Goal: Information Seeking & Learning: Find specific fact

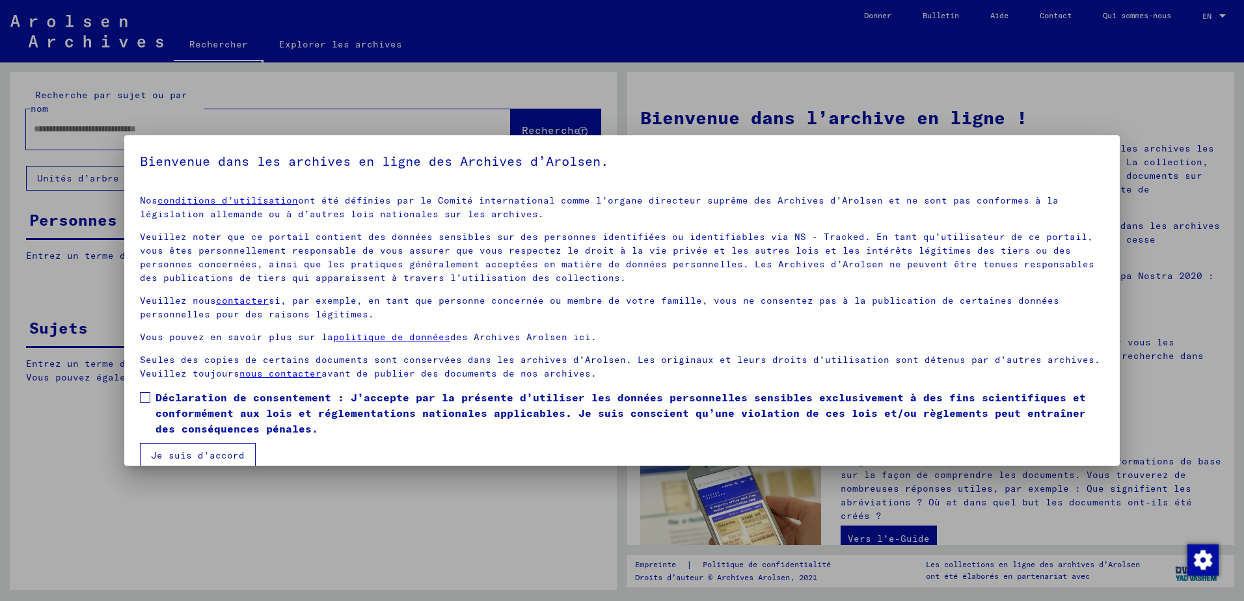
click at [142, 393] on span at bounding box center [145, 397] width 10 height 10
click at [182, 456] on button "Je suis d’accord" at bounding box center [198, 455] width 116 height 25
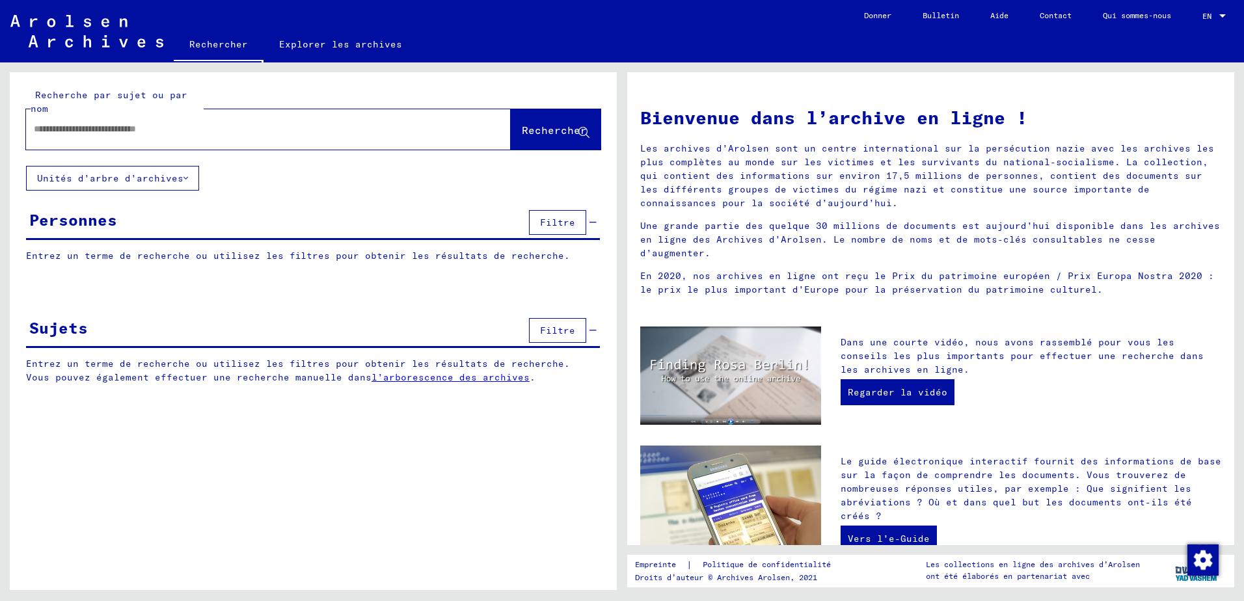
click at [100, 131] on input "text" at bounding box center [253, 129] width 438 height 14
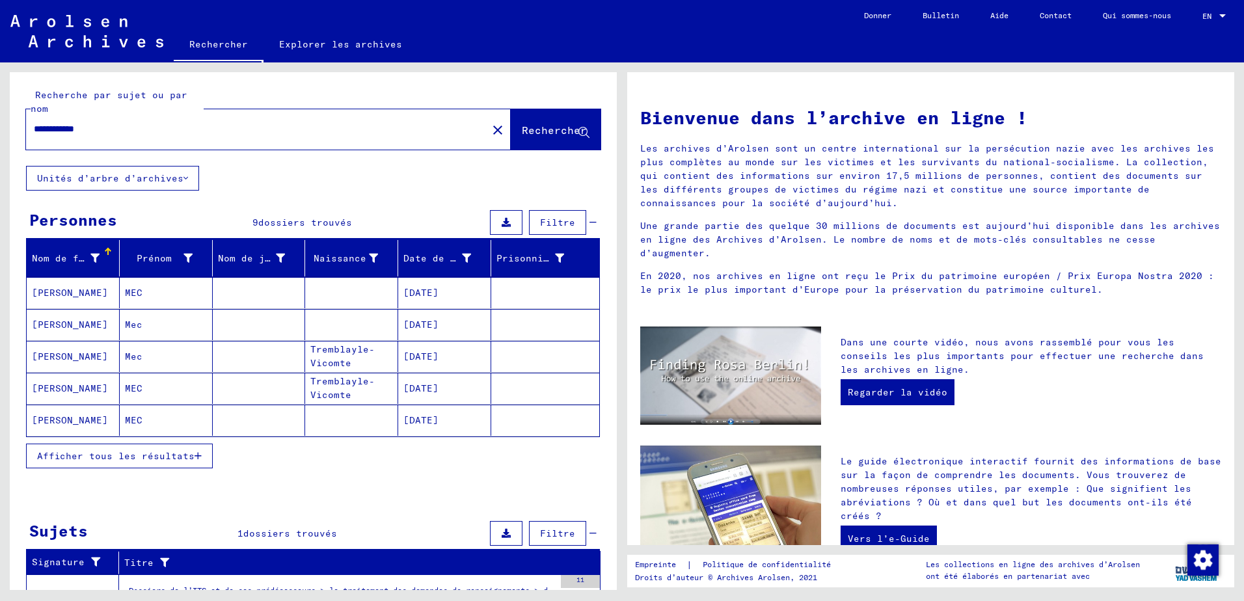
click at [165, 455] on span "Afficher tous les résultats" at bounding box center [115, 456] width 157 height 12
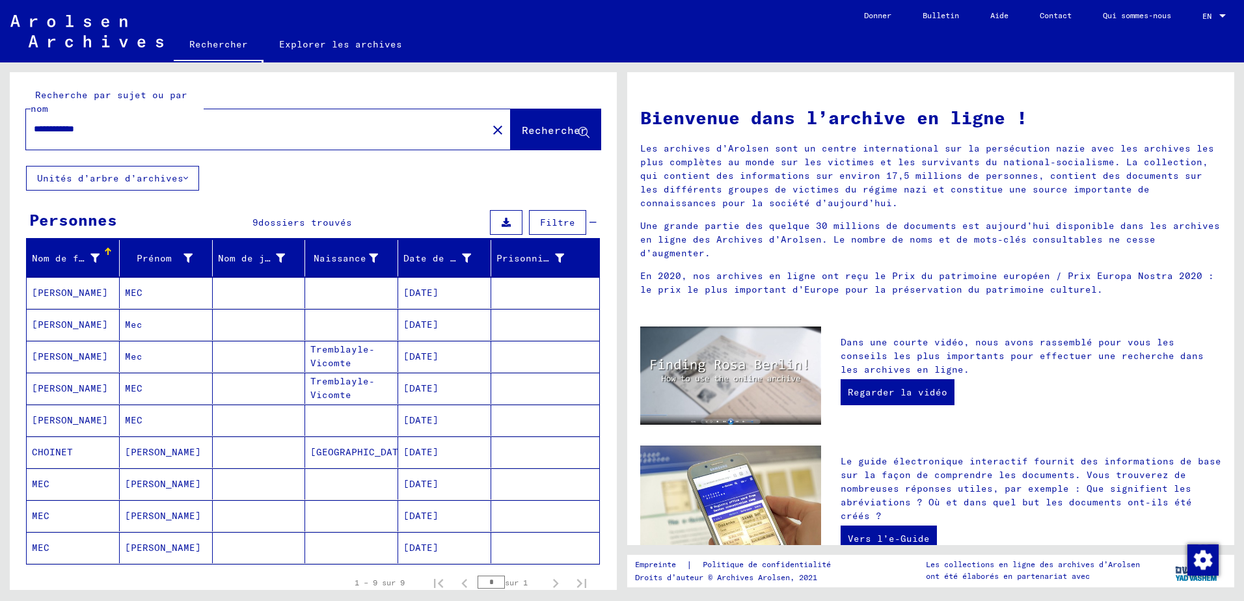
click at [89, 126] on input "**********" at bounding box center [253, 129] width 438 height 14
drag, startPoint x: 84, startPoint y: 130, endPoint x: 185, endPoint y: 153, distance: 103.6
click at [185, 153] on div "**********" at bounding box center [313, 119] width 607 height 94
type input "********"
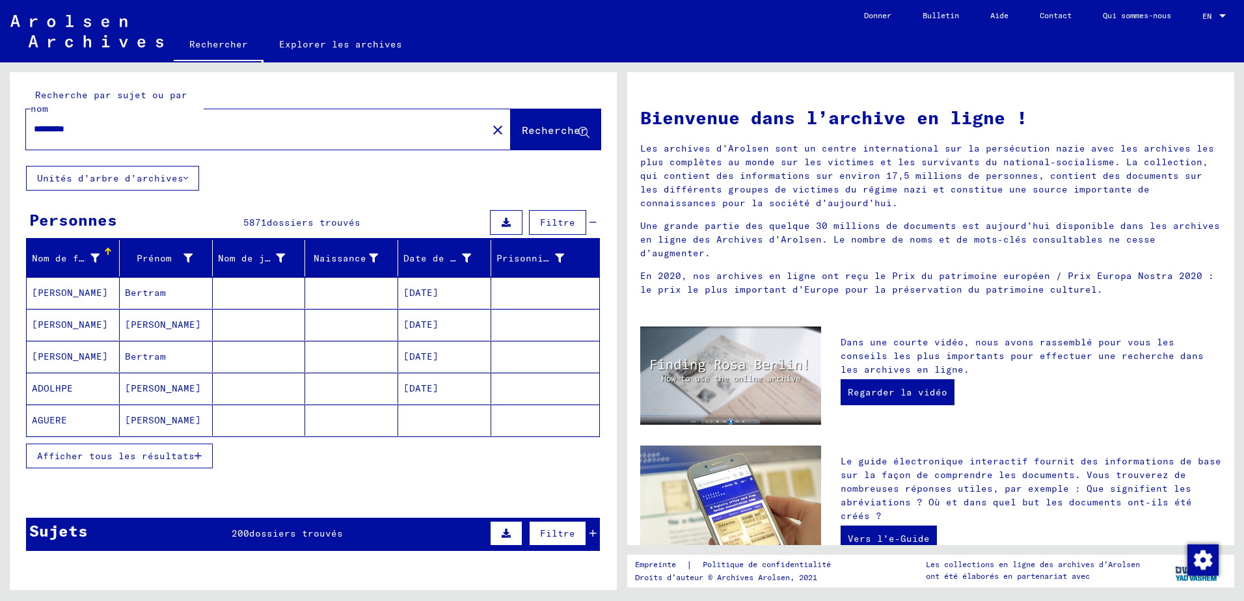
click at [90, 455] on span "Afficher tous les résultats" at bounding box center [115, 456] width 157 height 12
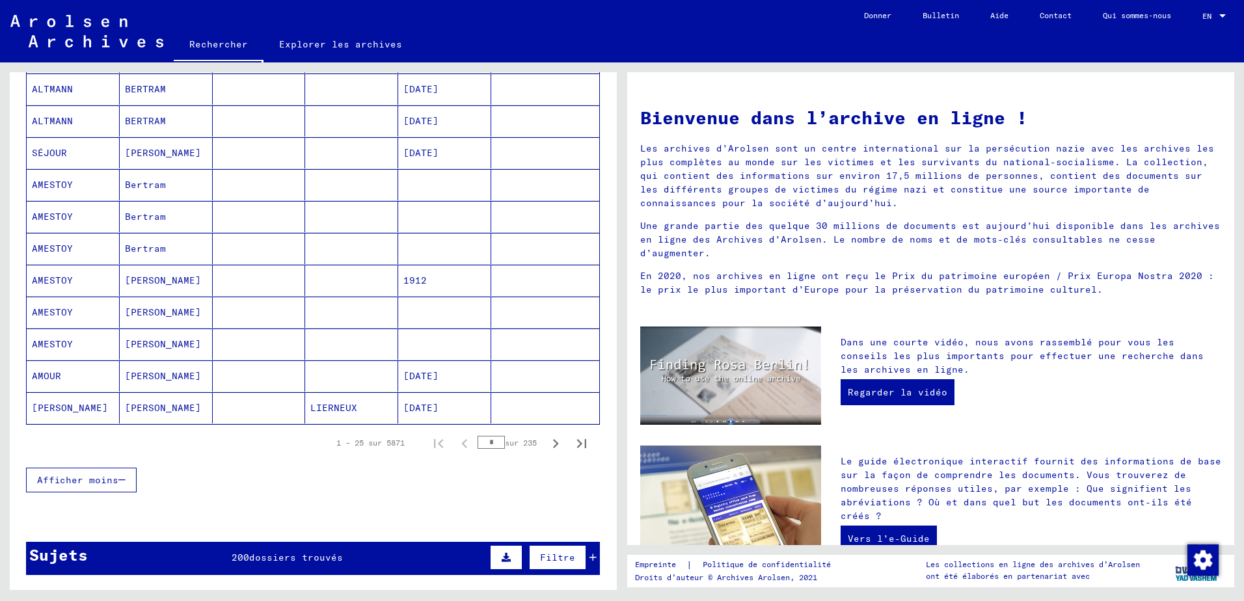
scroll to position [651, 0]
click at [487, 441] on input "*" at bounding box center [491, 441] width 27 height 13
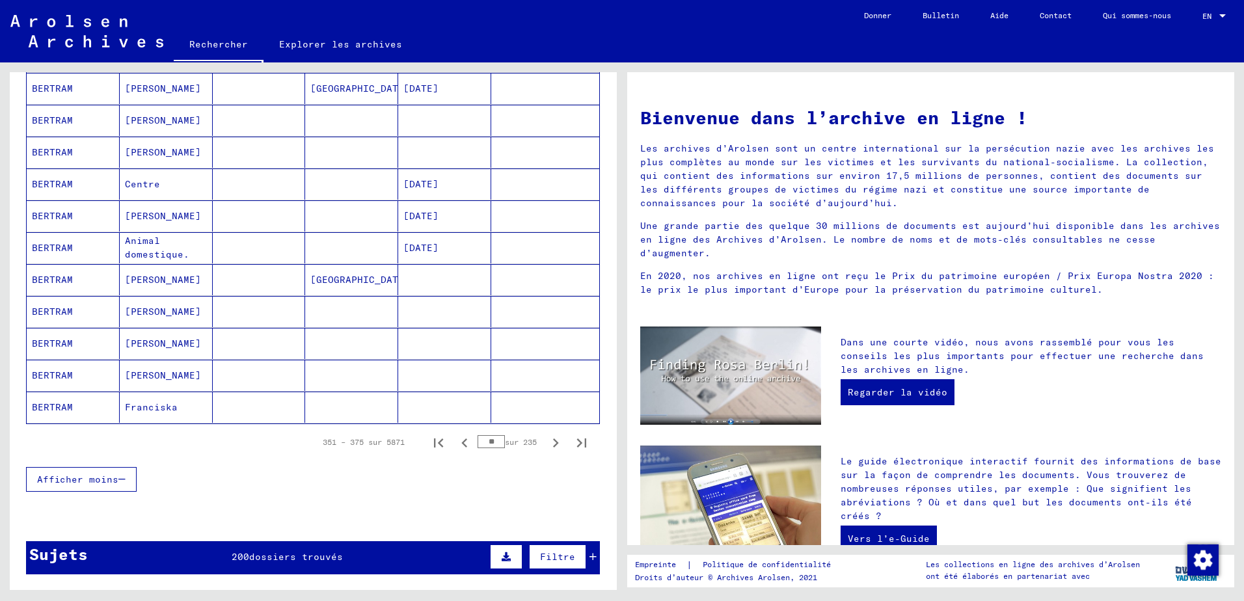
type input "*"
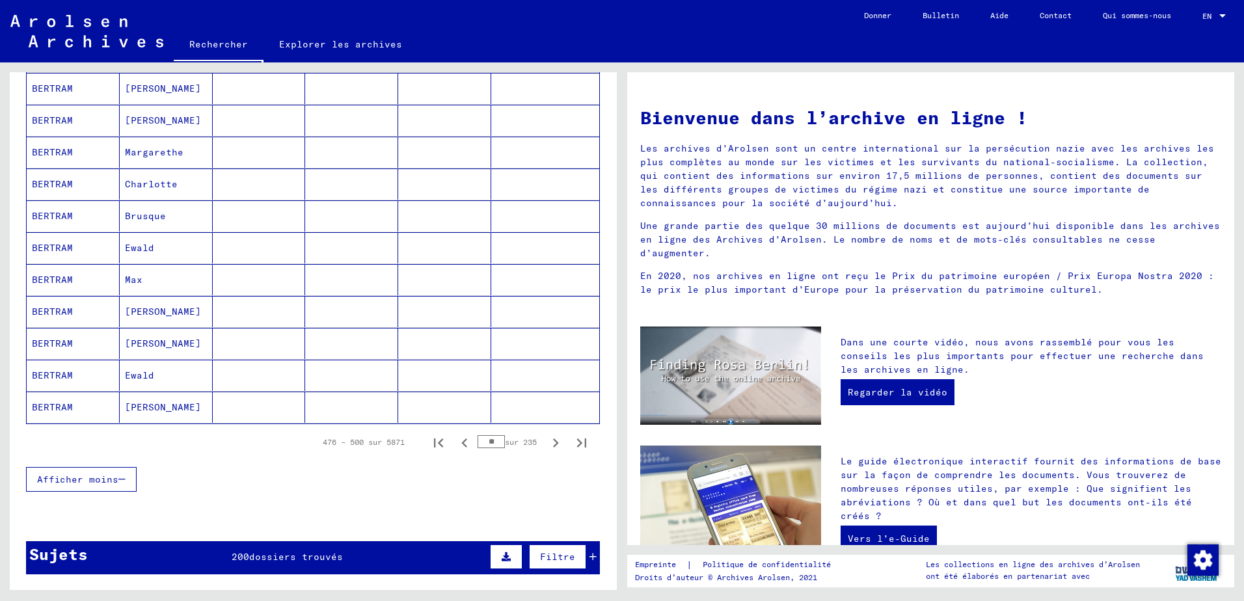
type input "*"
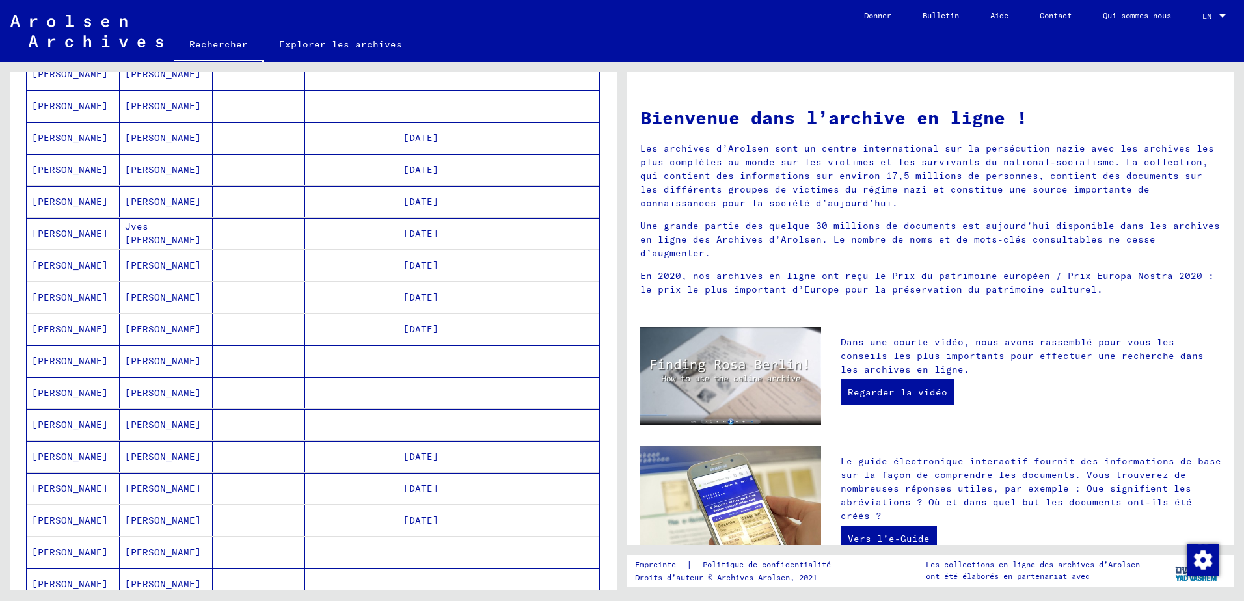
scroll to position [716, 0]
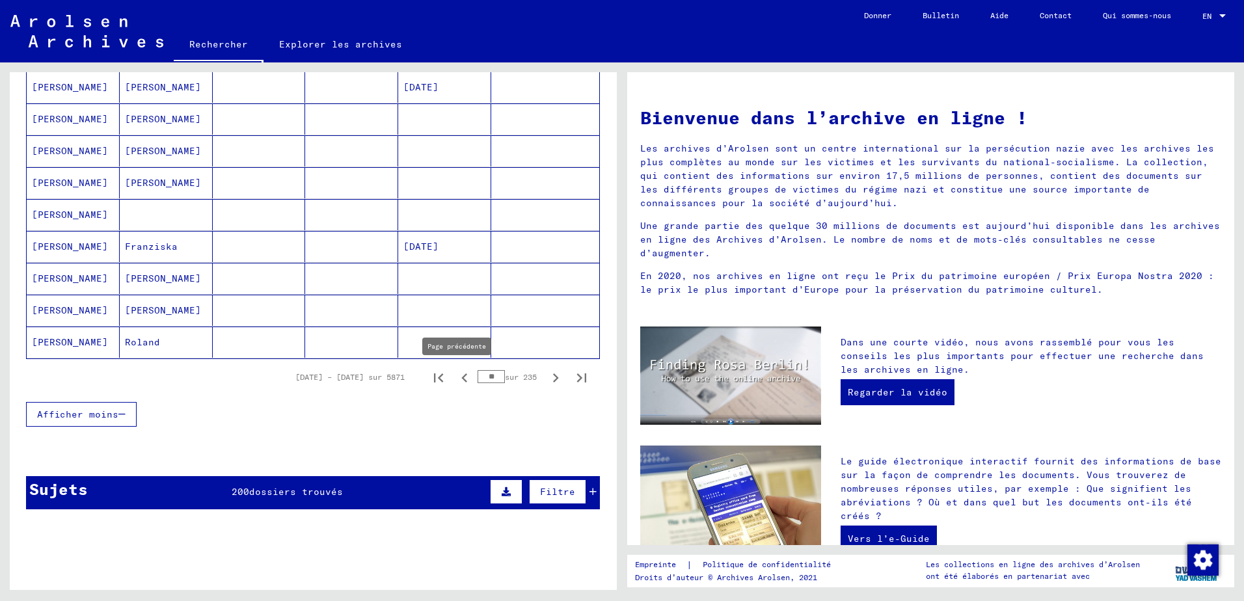
click at [456, 377] on icon "Page précédente" at bounding box center [465, 378] width 18 height 18
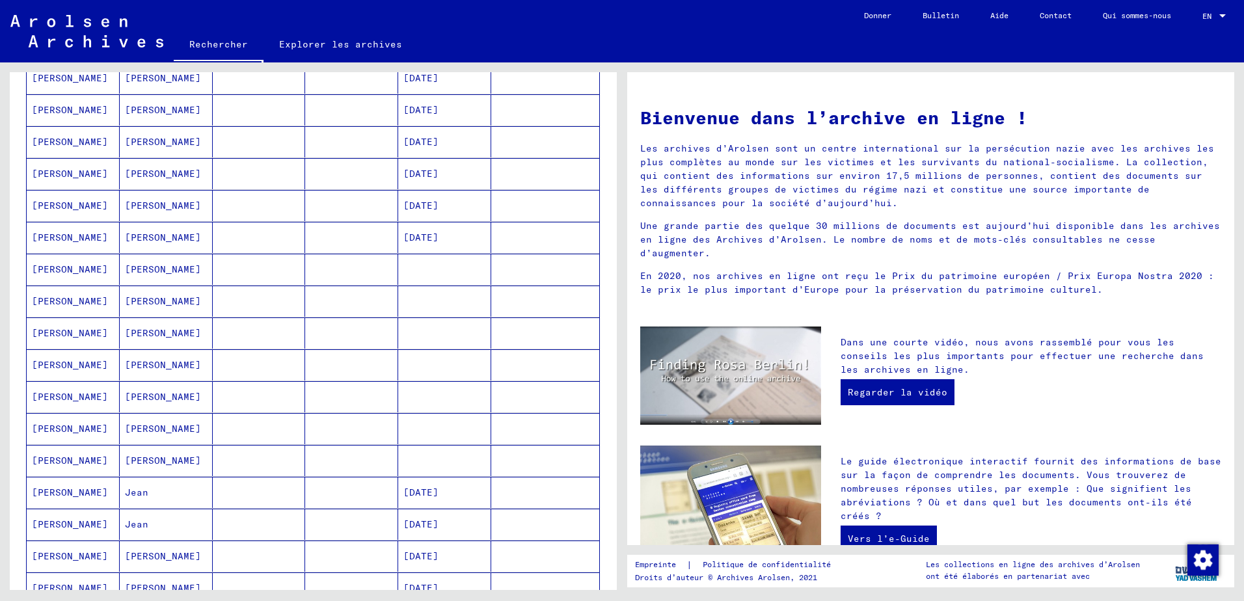
scroll to position [586, 0]
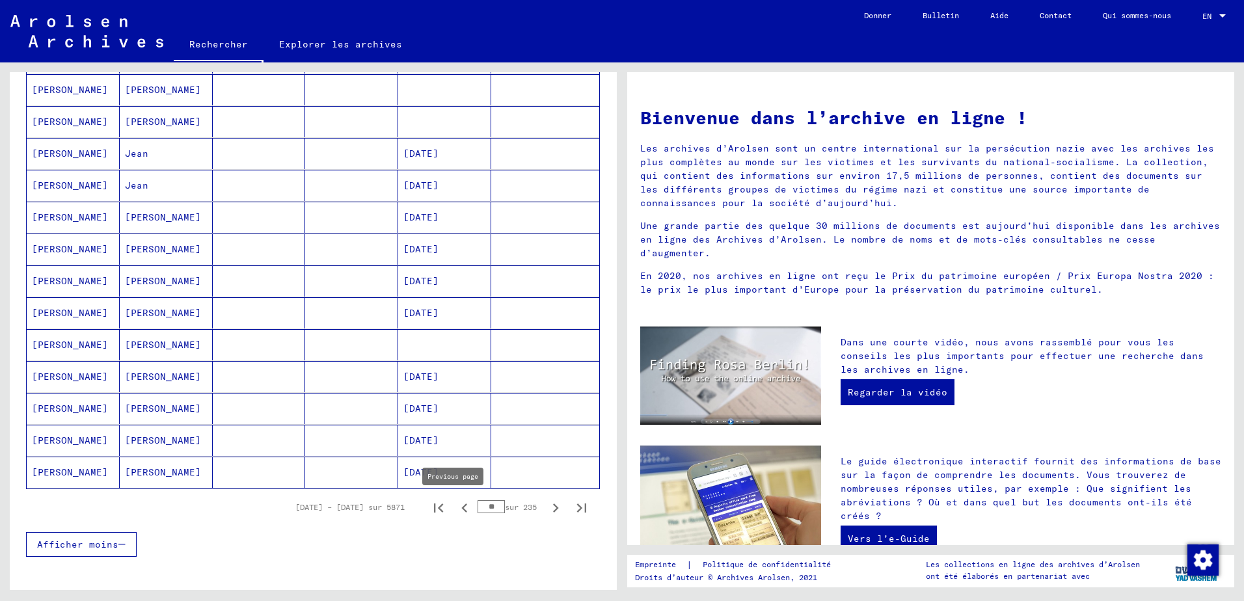
click at [458, 508] on icon "Page précédente" at bounding box center [465, 508] width 18 height 18
click at [545, 519] on button "Page suivante" at bounding box center [556, 508] width 26 height 26
click at [456, 507] on icon "Page précédente" at bounding box center [465, 508] width 18 height 18
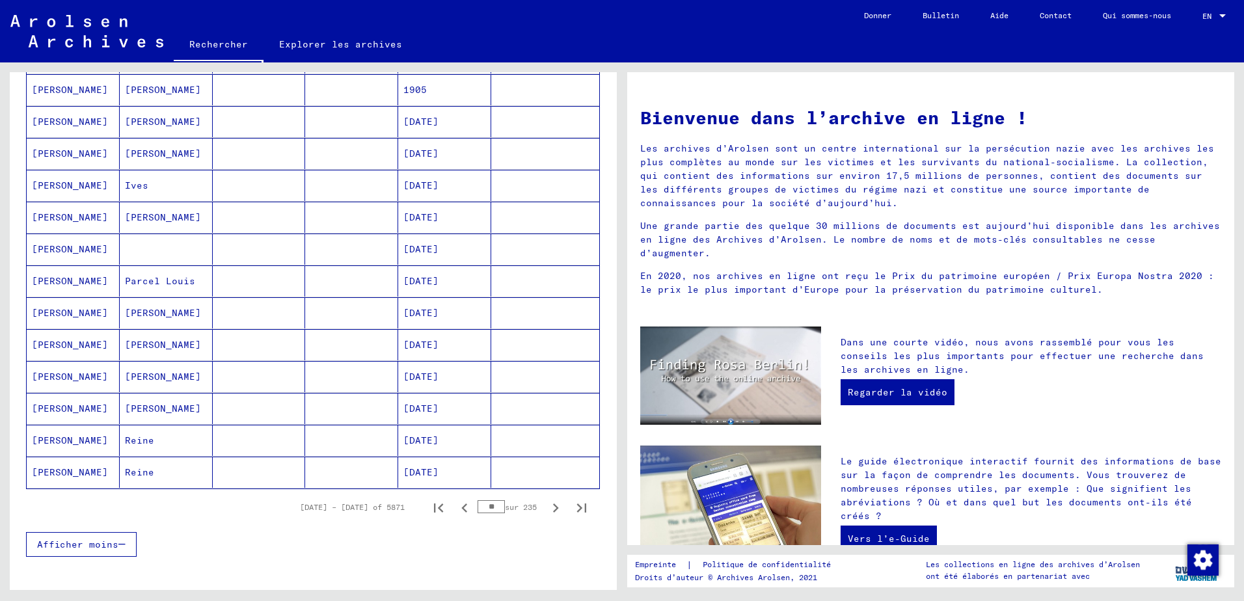
click at [456, 507] on icon "Page précédente" at bounding box center [465, 508] width 18 height 18
click at [456, 509] on icon "Page précédente" at bounding box center [465, 508] width 18 height 18
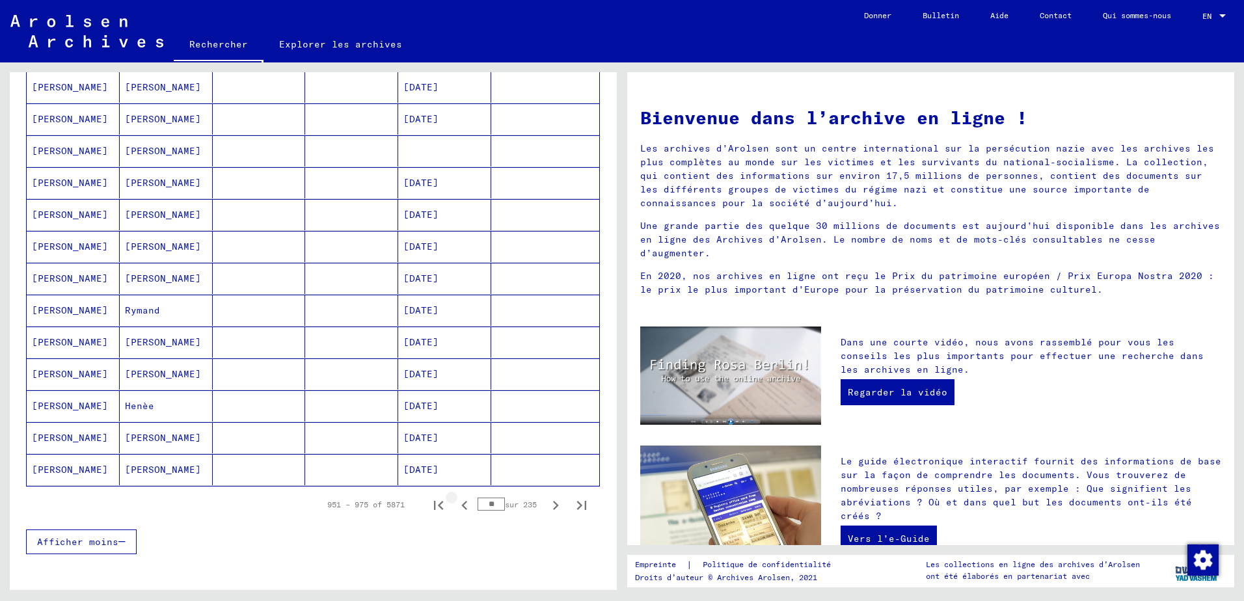
scroll to position [586, 0]
click at [461, 508] on icon "Page précédente" at bounding box center [464, 508] width 6 height 9
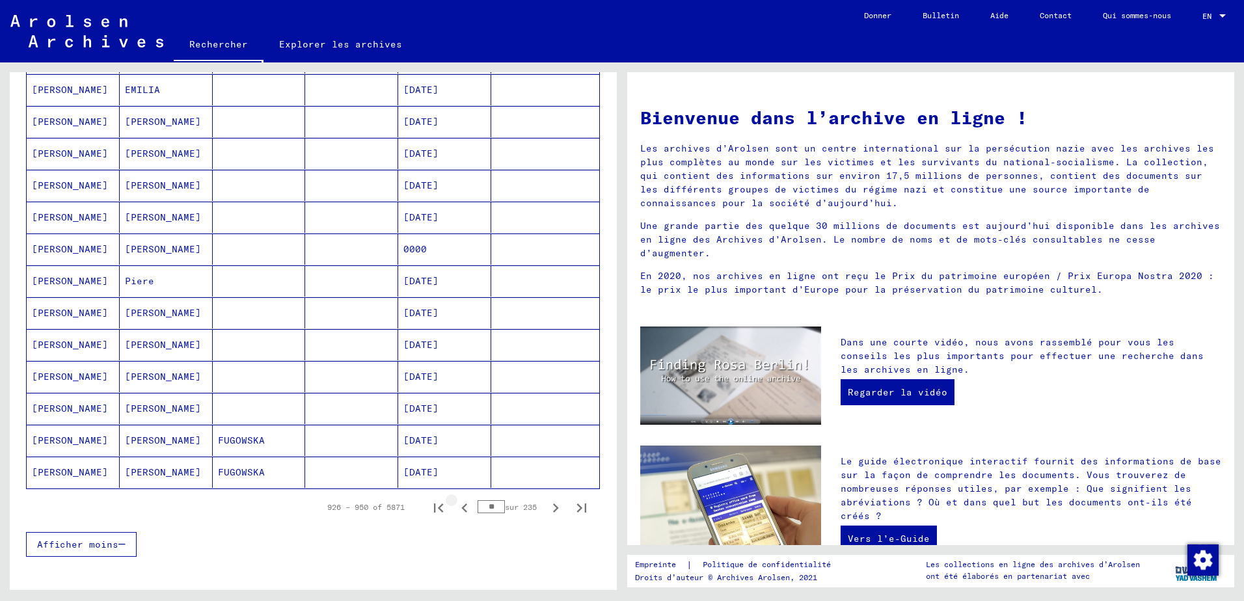
click at [461, 508] on icon "Page précédente" at bounding box center [464, 508] width 6 height 9
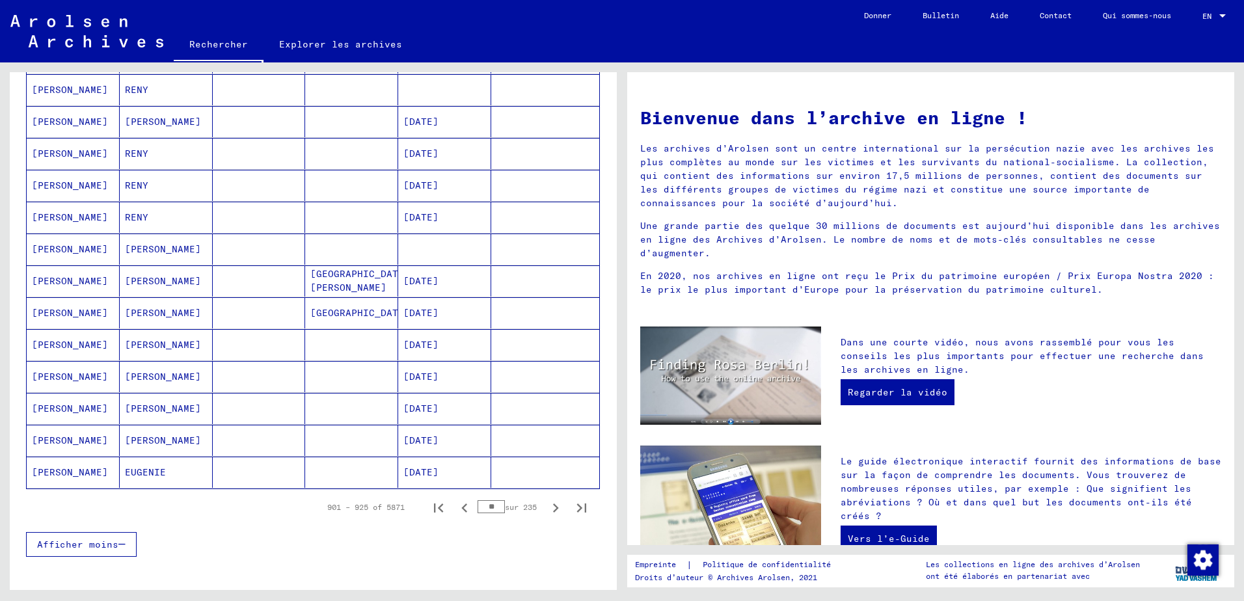
click at [461, 508] on icon "Page précédente" at bounding box center [464, 508] width 6 height 9
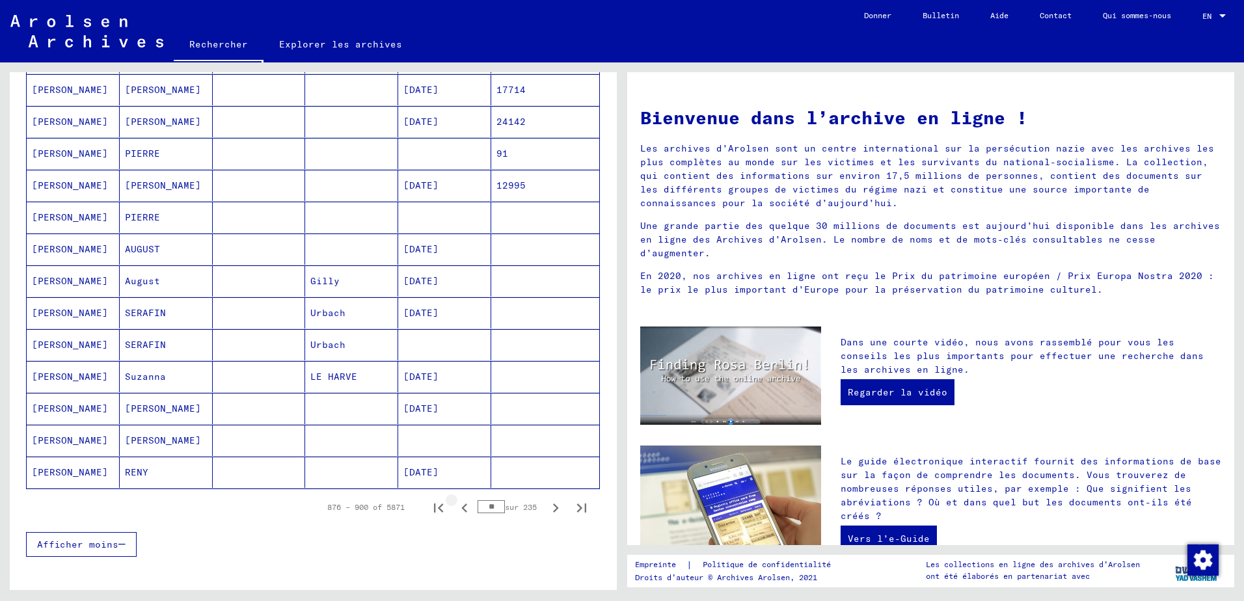
click at [461, 508] on icon "Page précédente" at bounding box center [464, 508] width 6 height 9
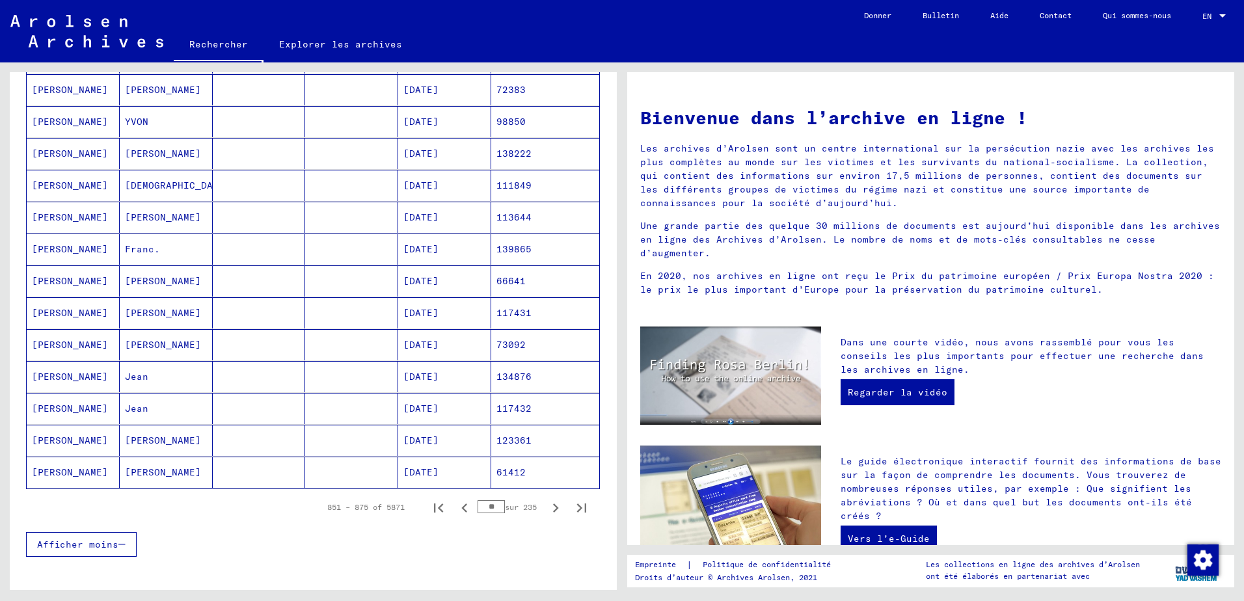
click at [461, 508] on icon "Page précédente" at bounding box center [464, 508] width 6 height 9
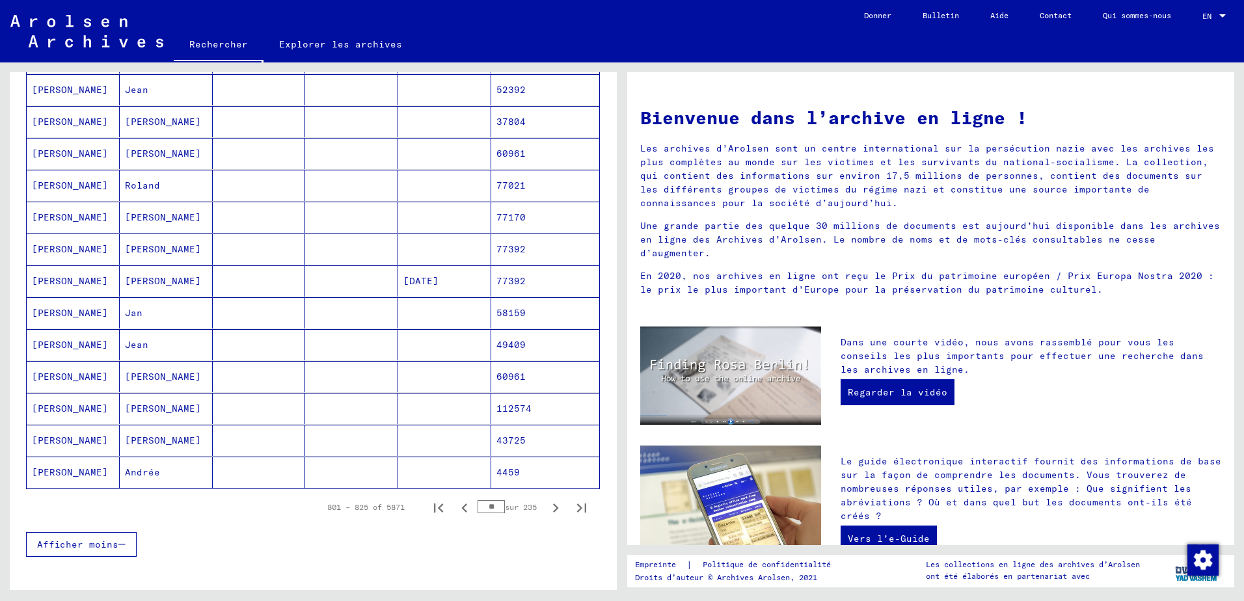
click at [461, 508] on icon "Page précédente" at bounding box center [464, 508] width 6 height 9
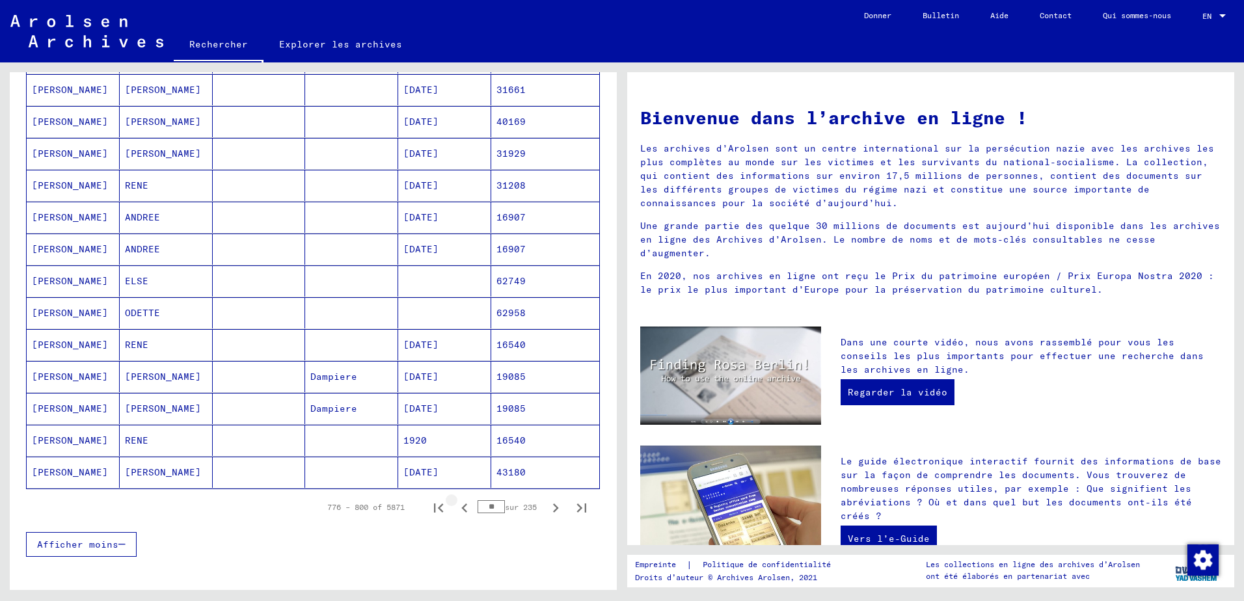
click at [461, 508] on icon "Page précédente" at bounding box center [464, 508] width 6 height 9
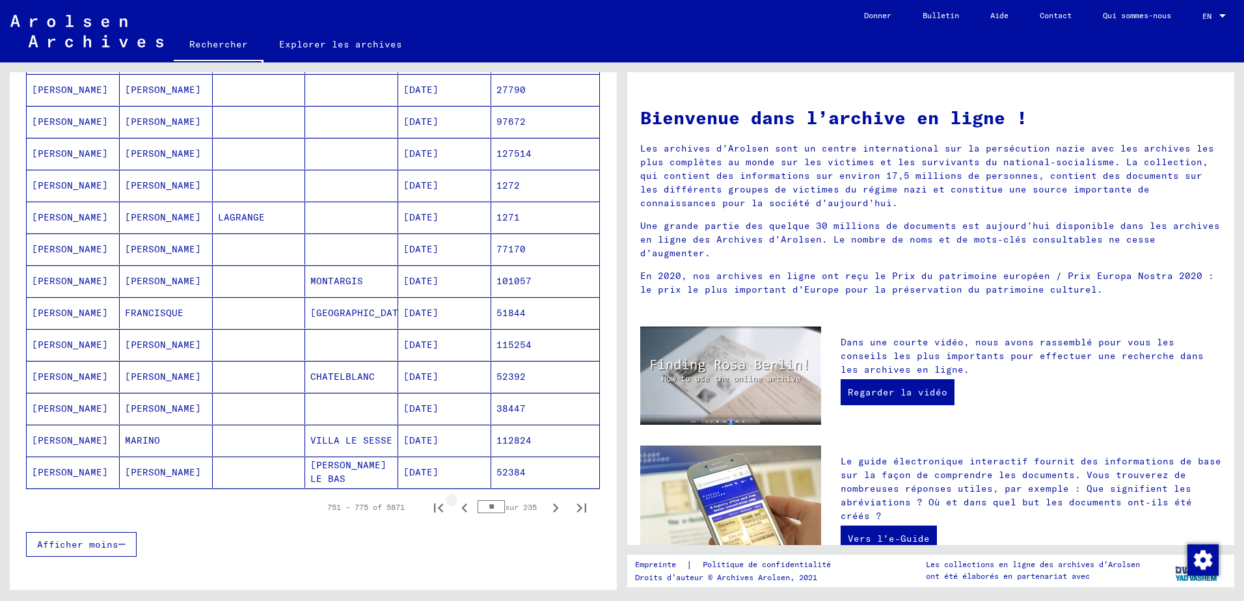
click at [461, 508] on icon "Page précédente" at bounding box center [464, 508] width 6 height 9
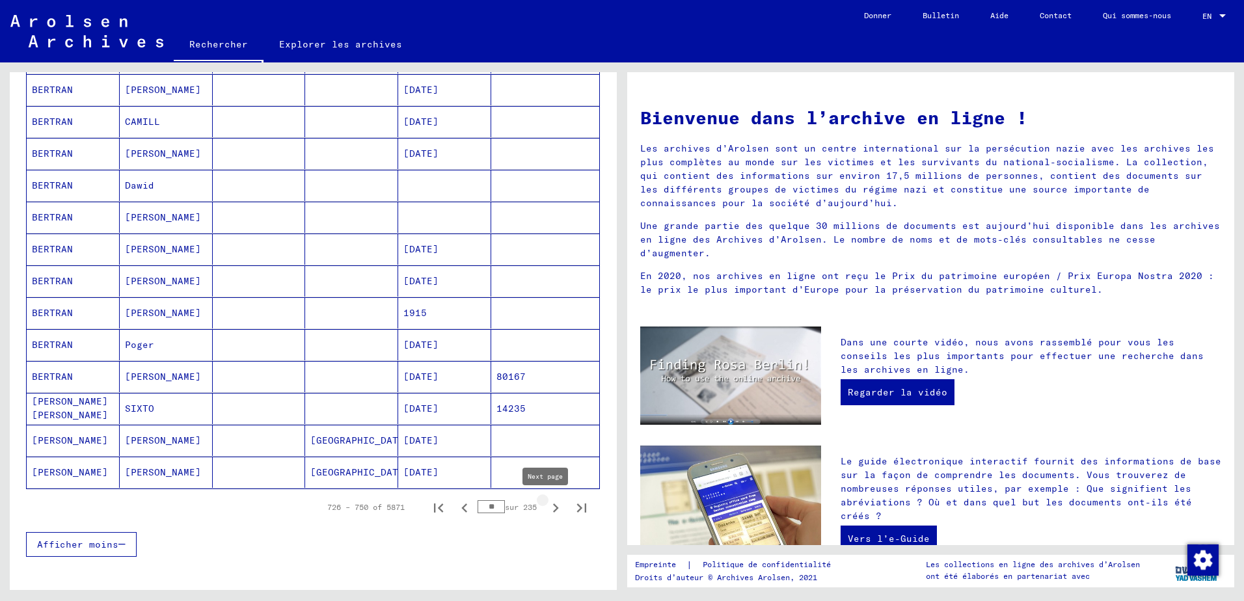
click at [547, 508] on icon "Page suivante" at bounding box center [556, 508] width 18 height 18
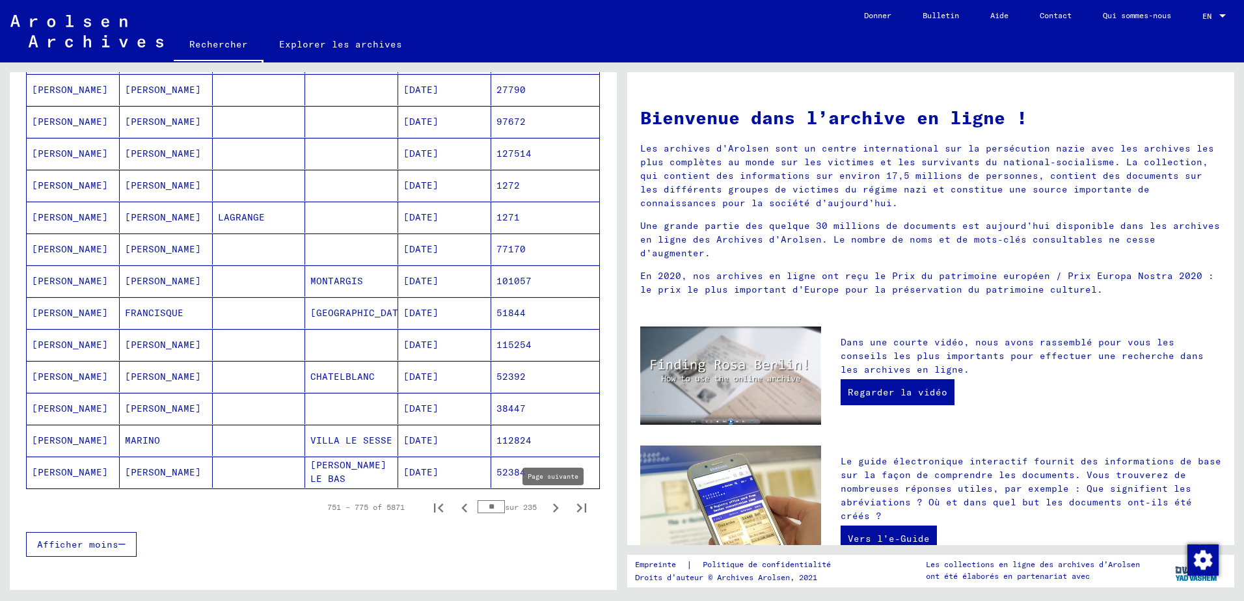
click at [553, 506] on icon "Page suivante" at bounding box center [556, 508] width 6 height 9
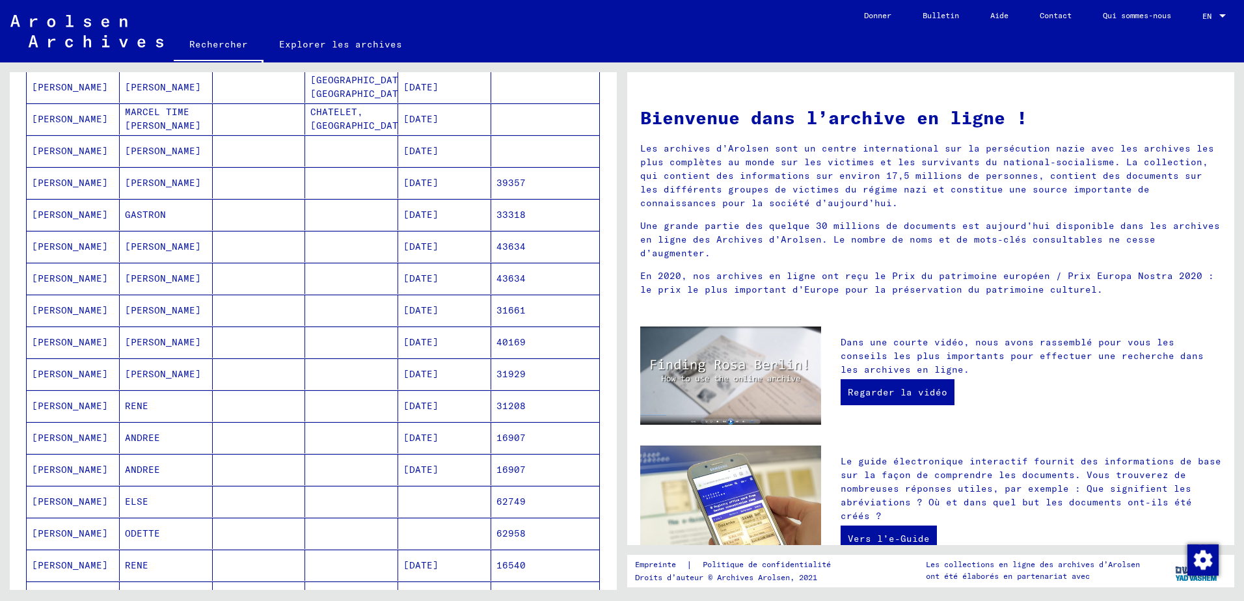
scroll to position [325, 0]
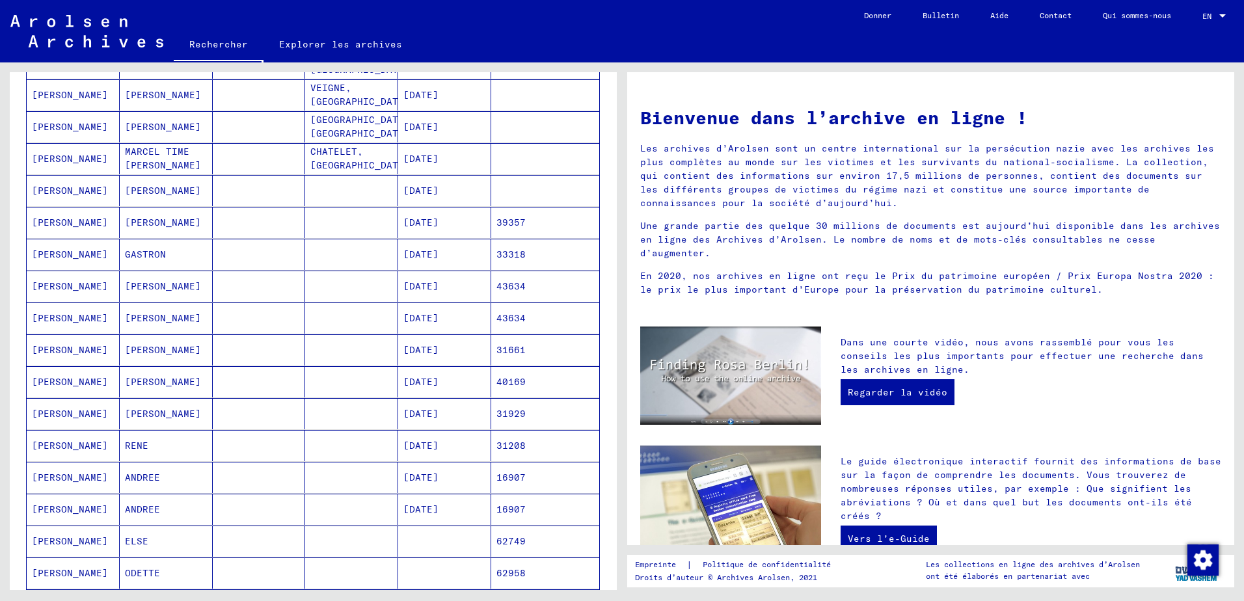
click at [61, 288] on mat-cell "[PERSON_NAME]" at bounding box center [73, 286] width 93 height 31
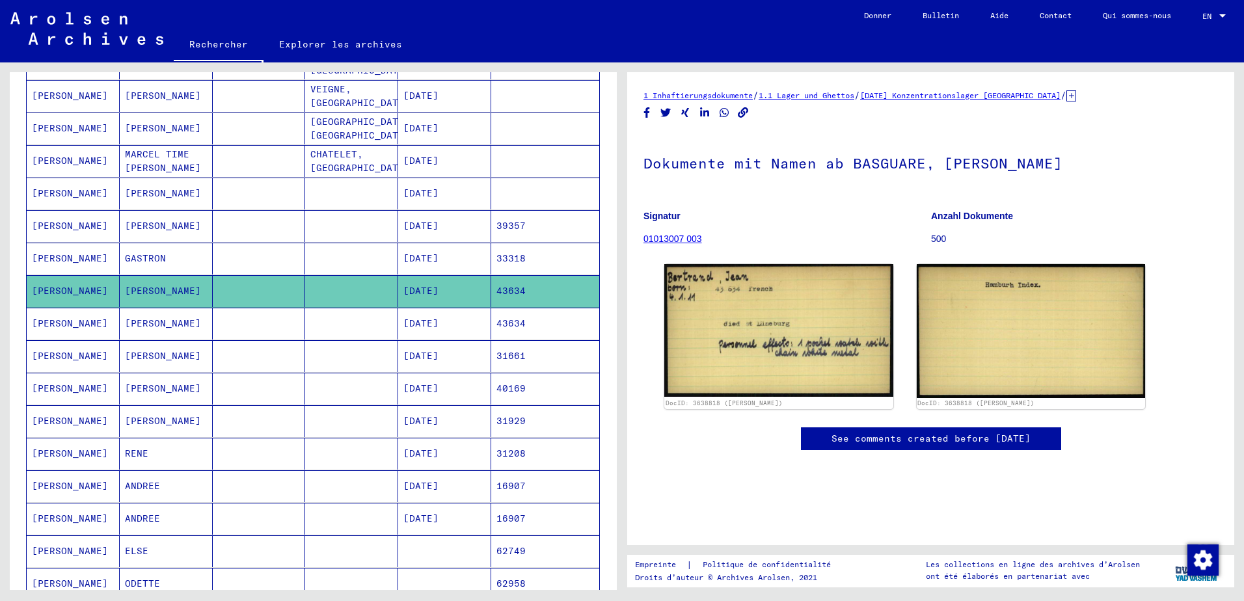
click at [67, 326] on mat-cell "[PERSON_NAME]" at bounding box center [73, 324] width 93 height 32
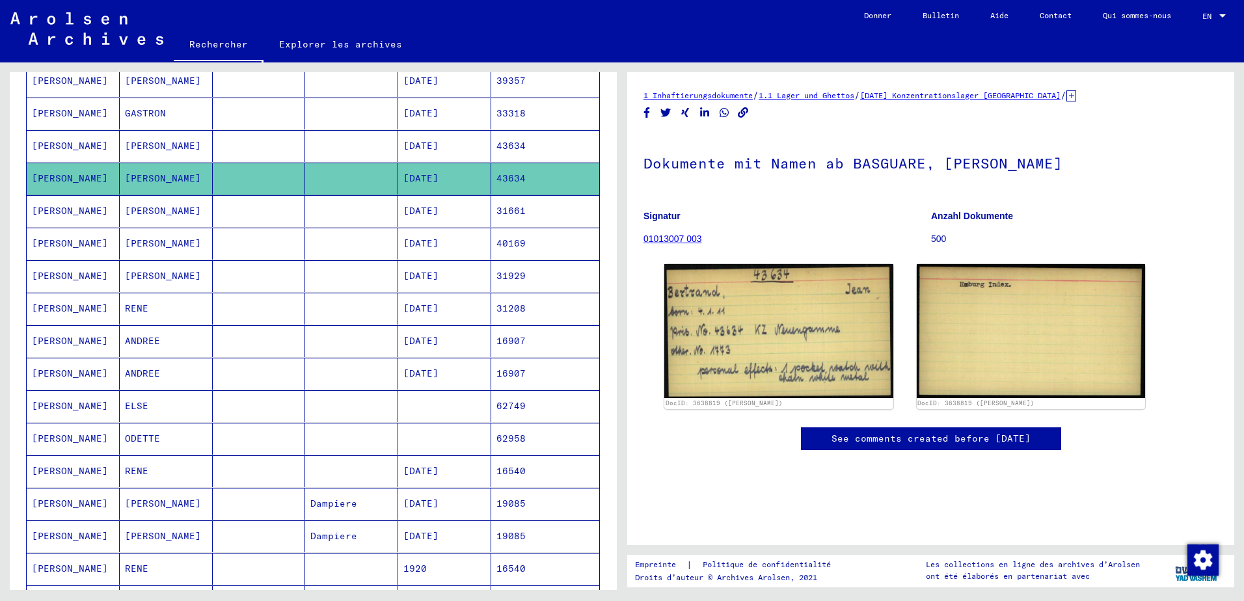
scroll to position [653, 0]
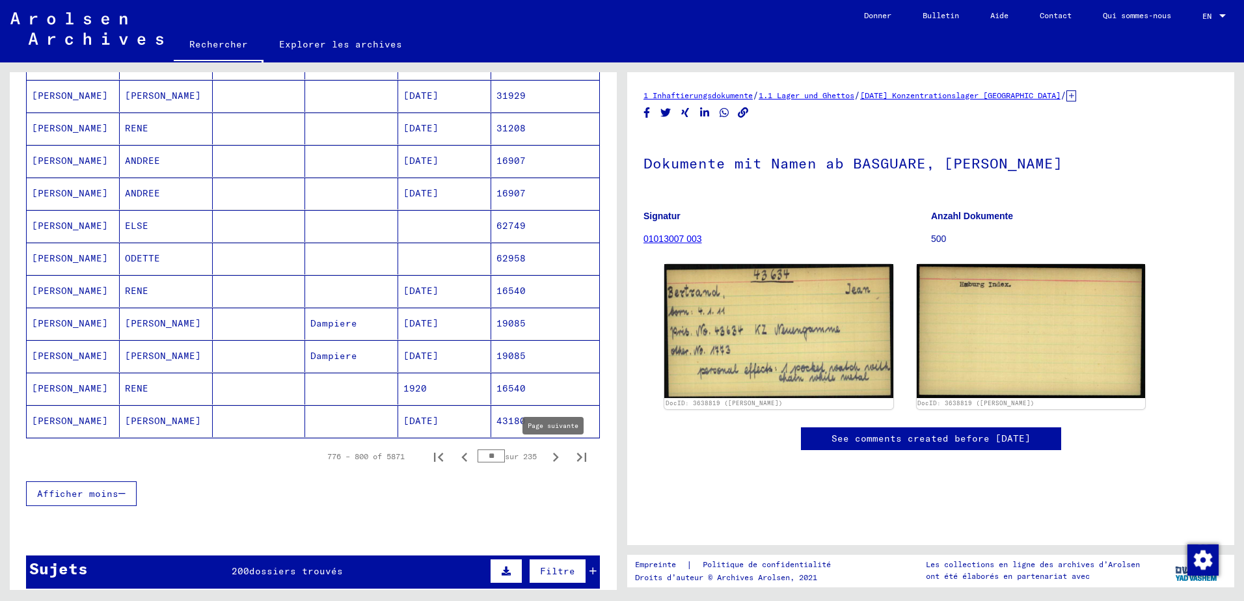
click at [553, 461] on icon "Page suivante" at bounding box center [556, 457] width 6 height 9
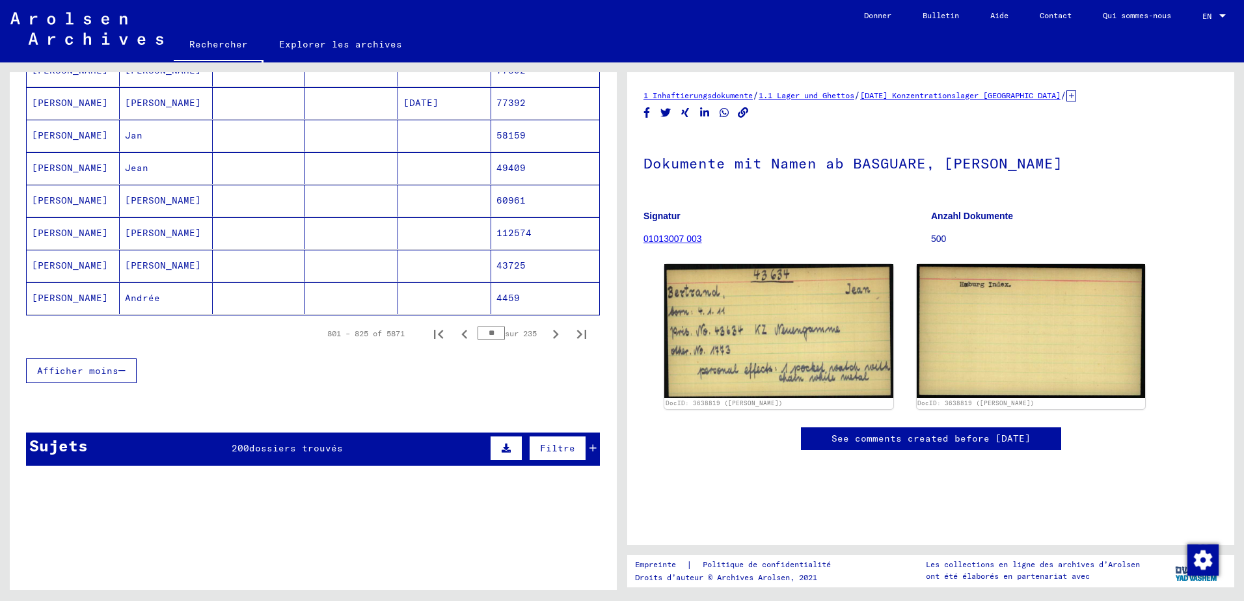
scroll to position [781, 0]
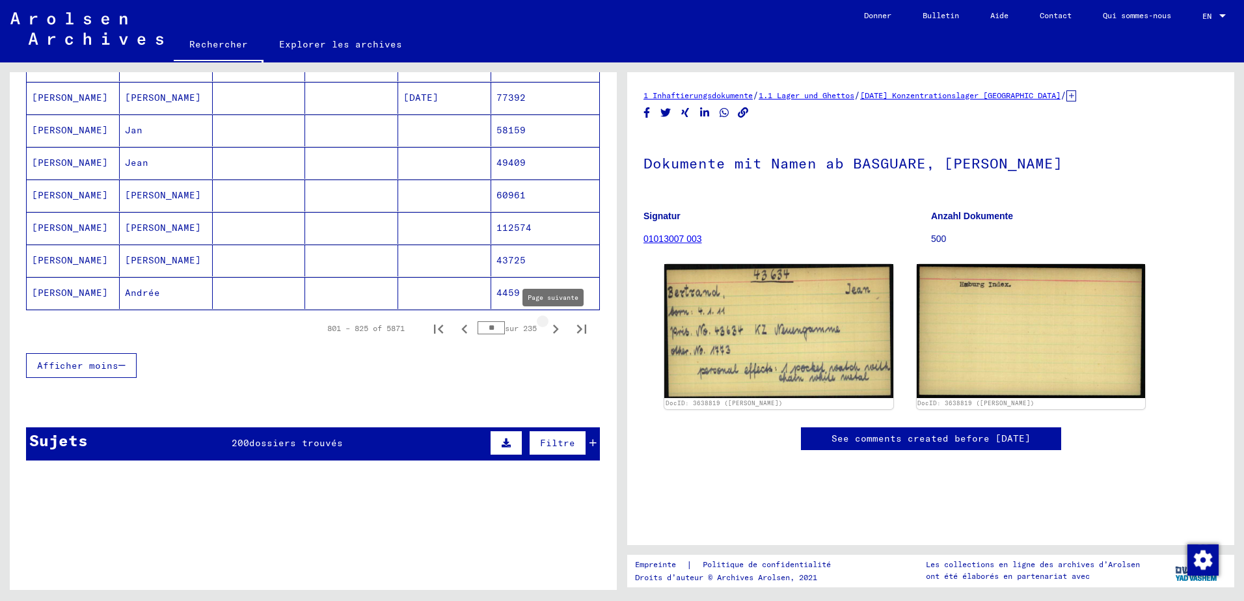
click at [550, 333] on icon "Page suivante" at bounding box center [556, 329] width 18 height 18
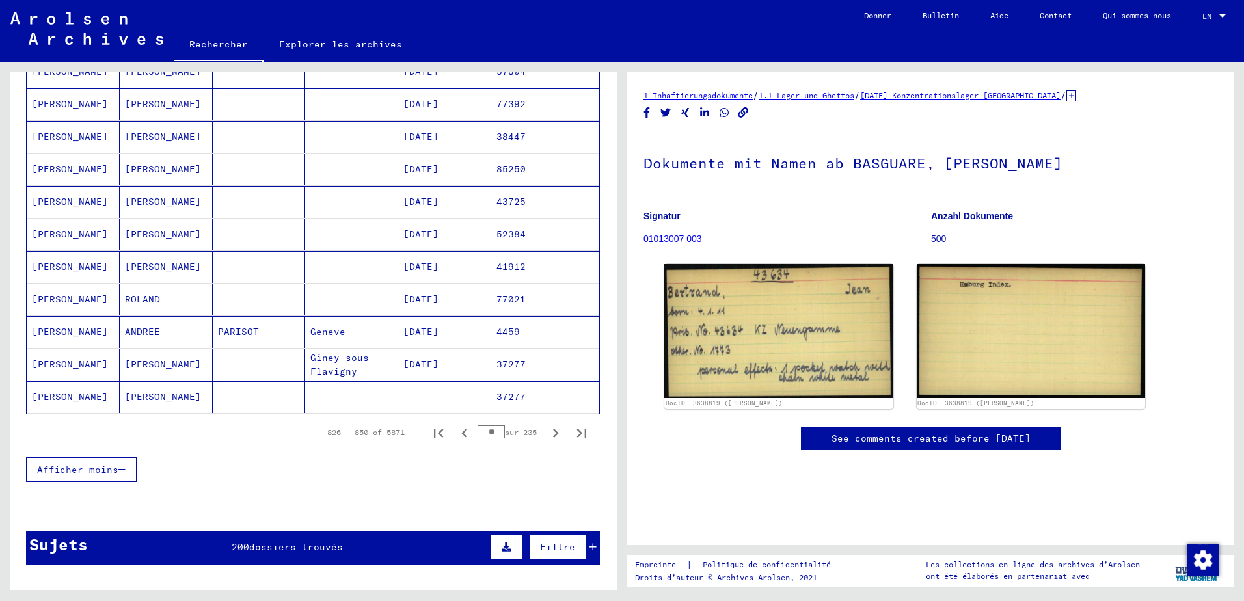
scroll to position [846, 0]
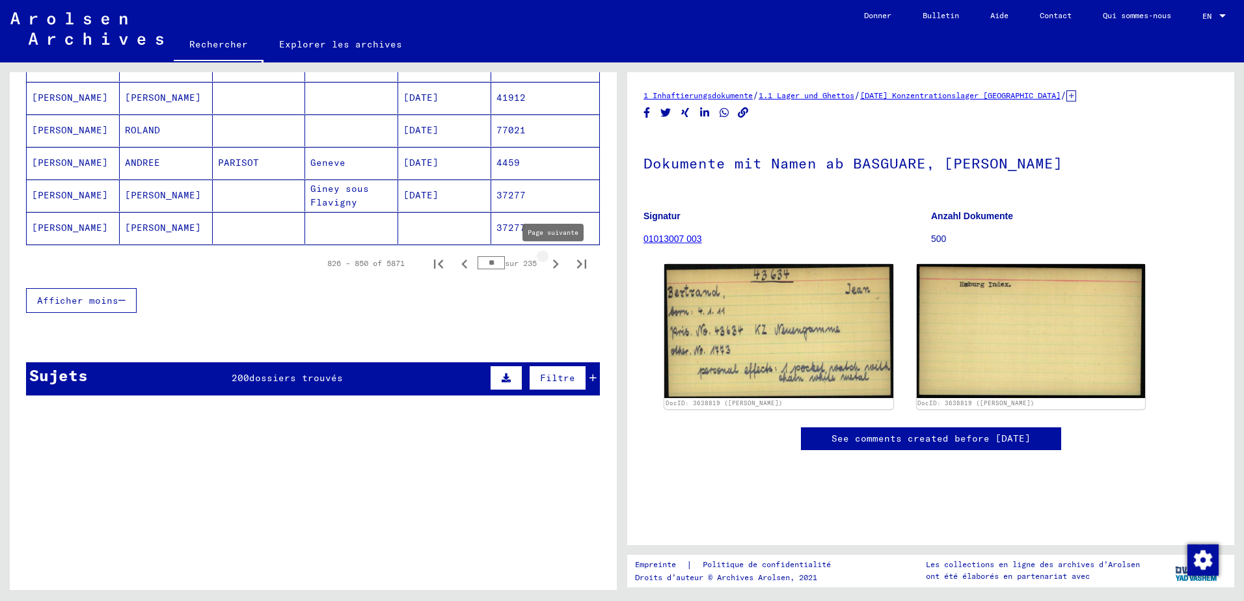
click at [547, 269] on icon "Page suivante" at bounding box center [556, 264] width 18 height 18
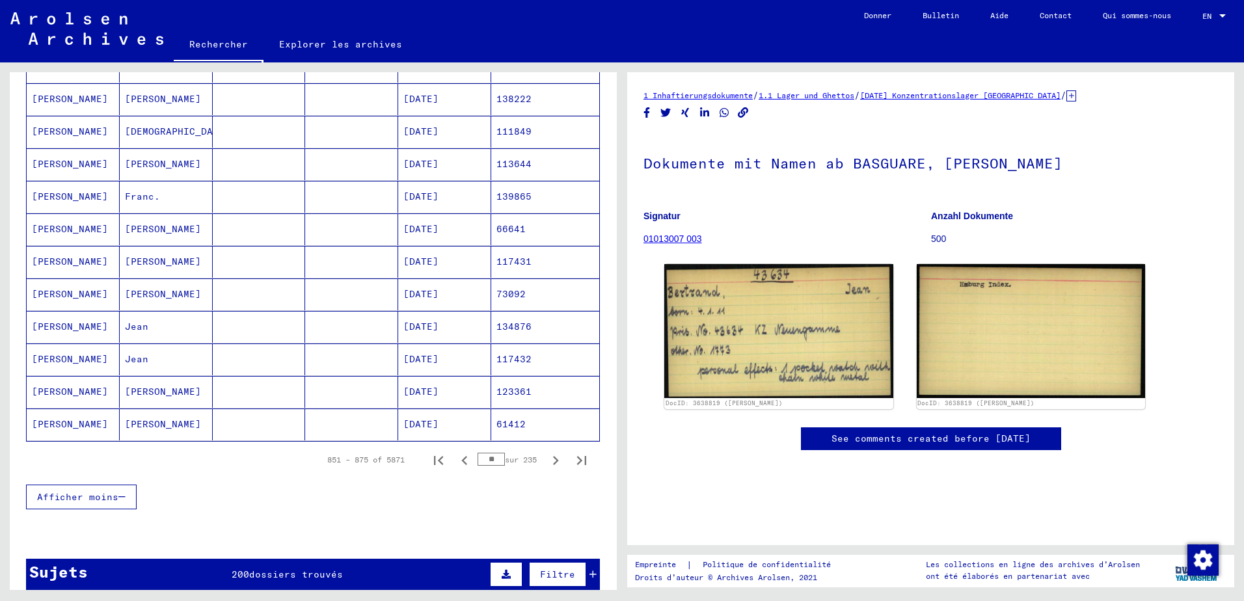
scroll to position [651, 0]
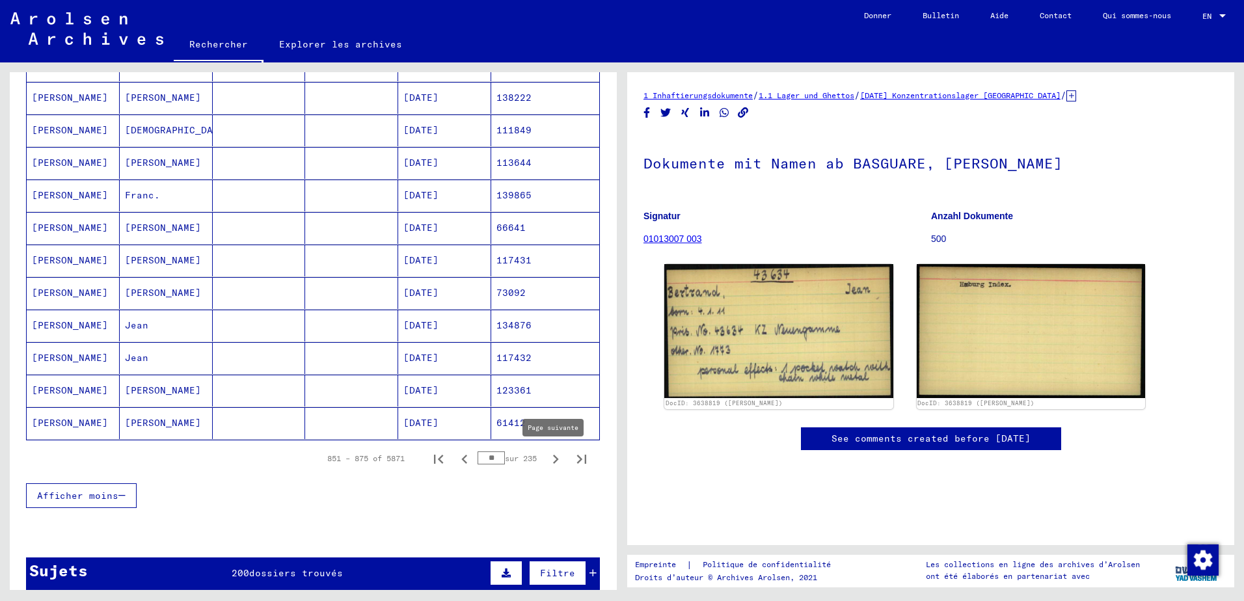
click at [548, 458] on icon "Page suivante" at bounding box center [556, 459] width 18 height 18
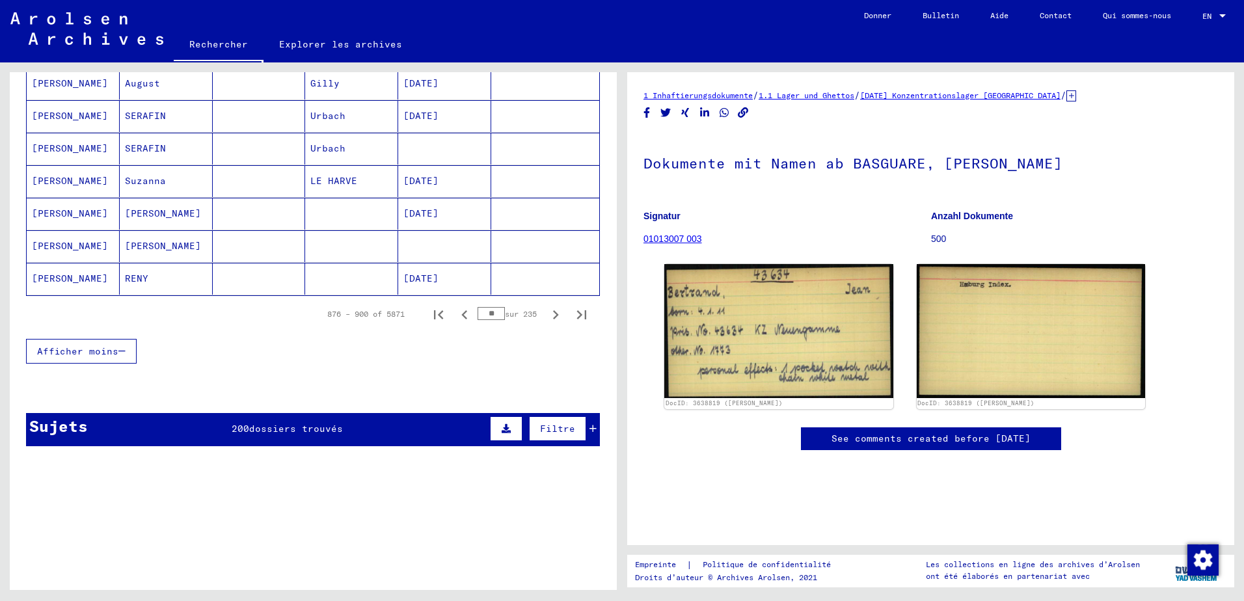
scroll to position [846, 0]
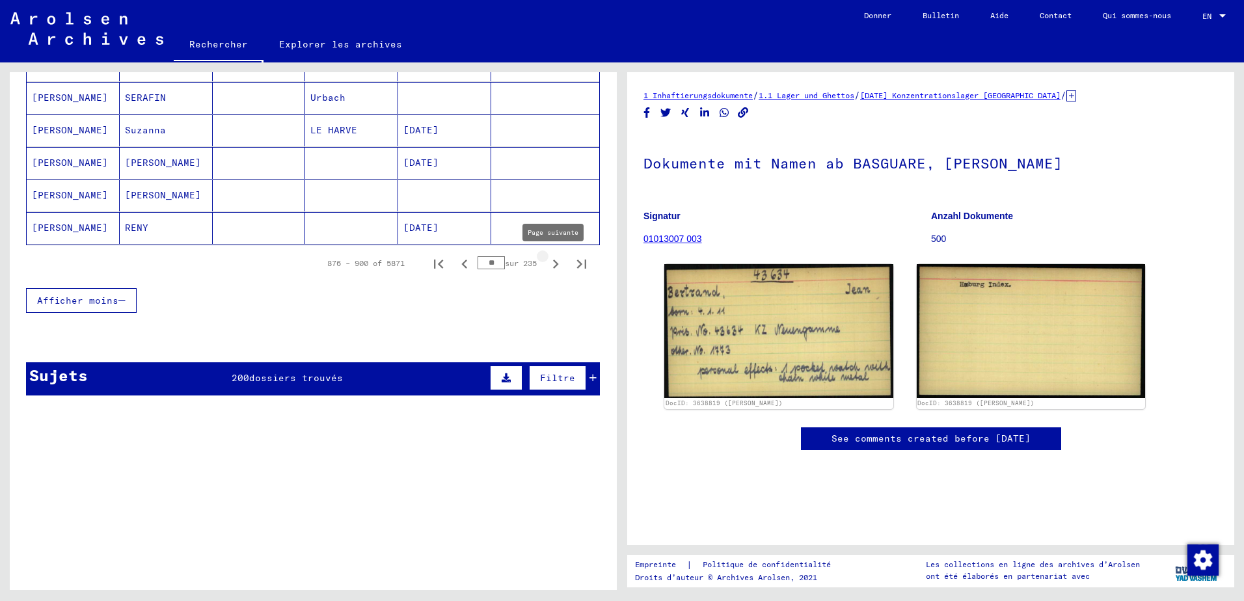
click at [547, 265] on icon "Page suivante" at bounding box center [556, 264] width 18 height 18
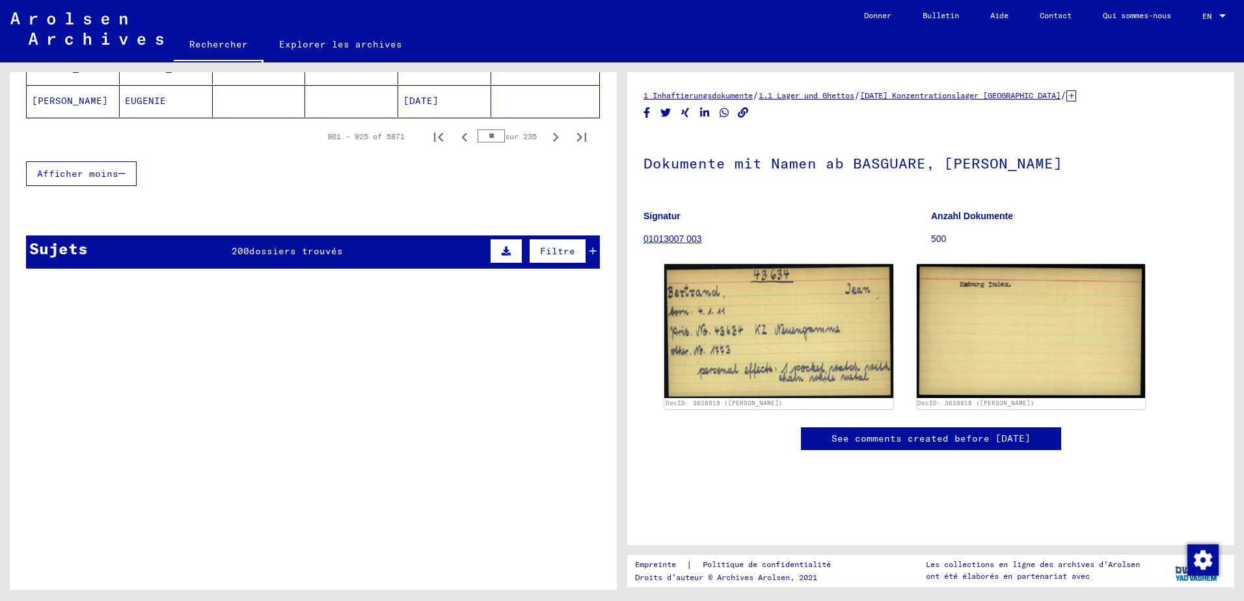
scroll to position [976, 0]
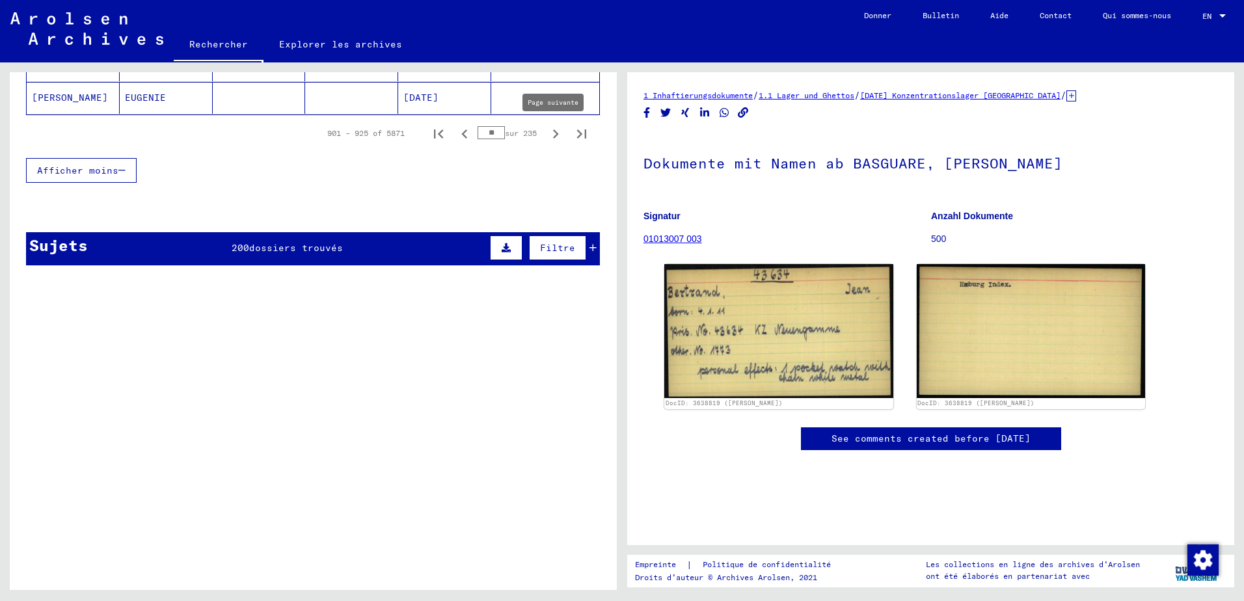
click at [547, 132] on icon "Page suivante" at bounding box center [556, 134] width 18 height 18
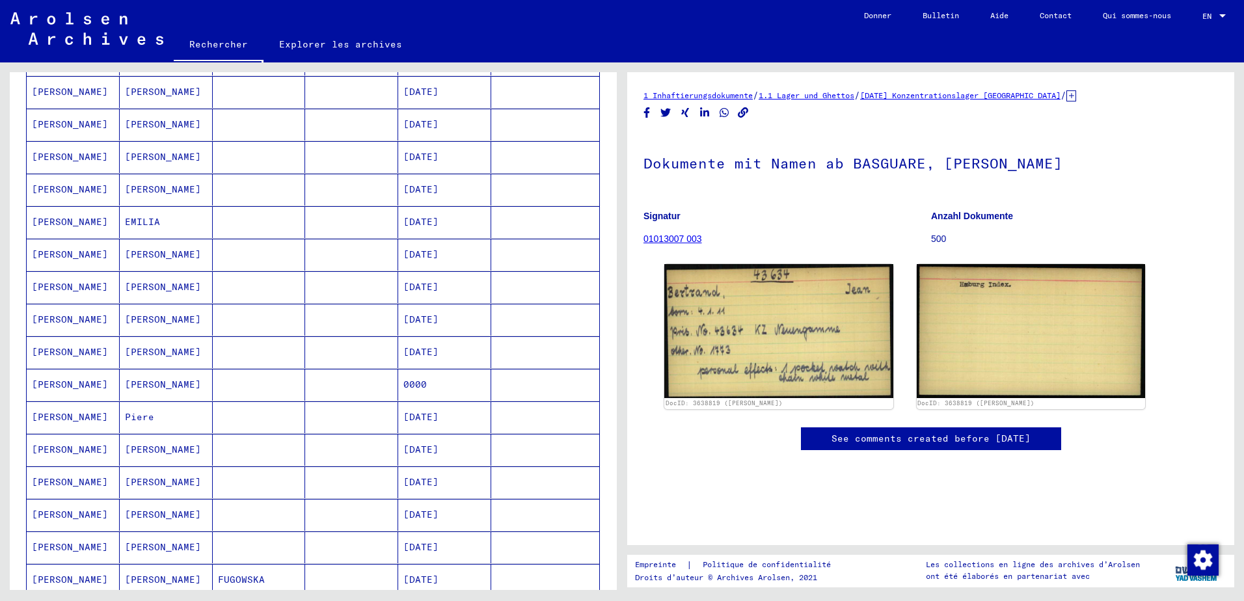
scroll to position [586, 0]
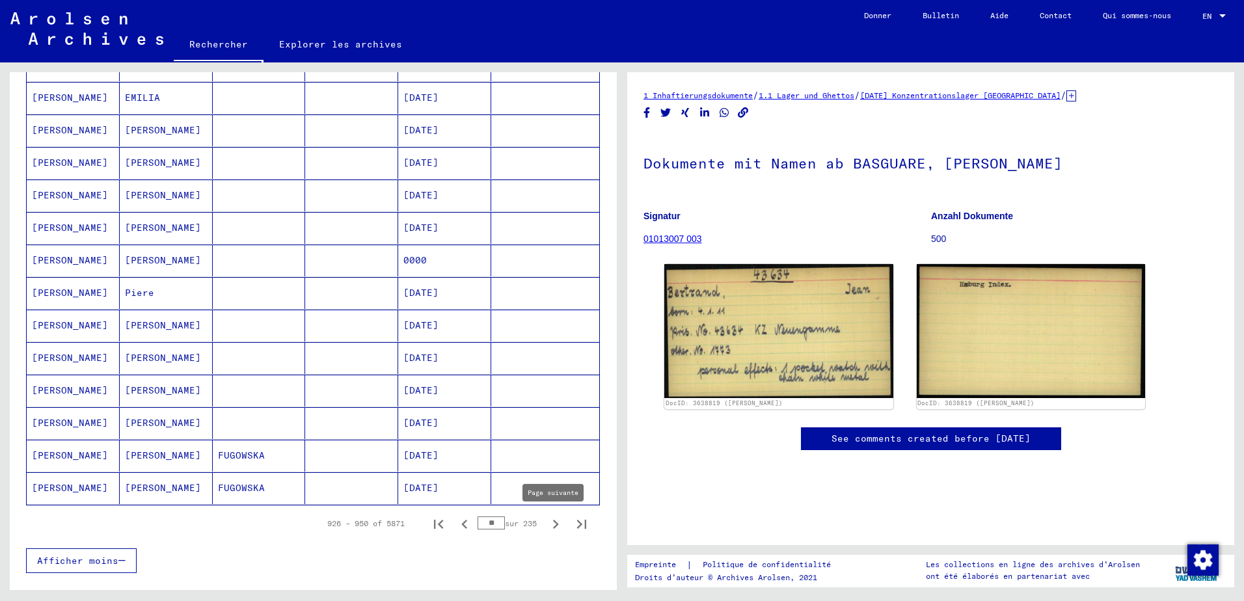
click at [553, 522] on icon "Page suivante" at bounding box center [556, 524] width 6 height 9
click at [547, 521] on icon "Page suivante" at bounding box center [556, 524] width 18 height 18
type input "**"
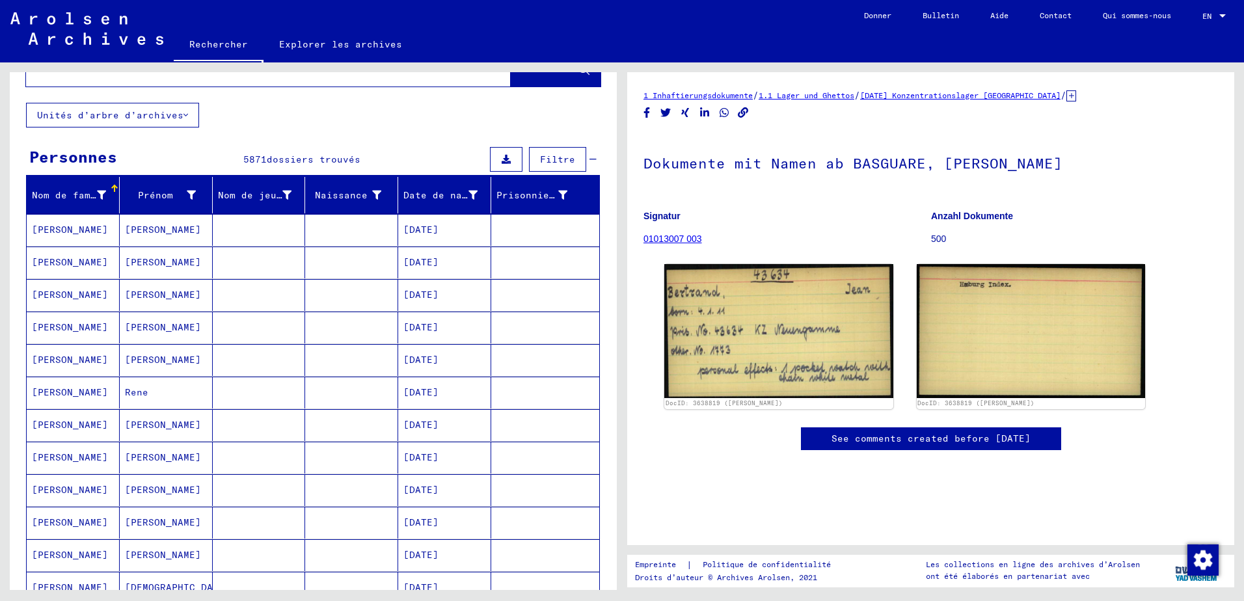
scroll to position [0, 0]
